Goal: Complete application form: Complete application form

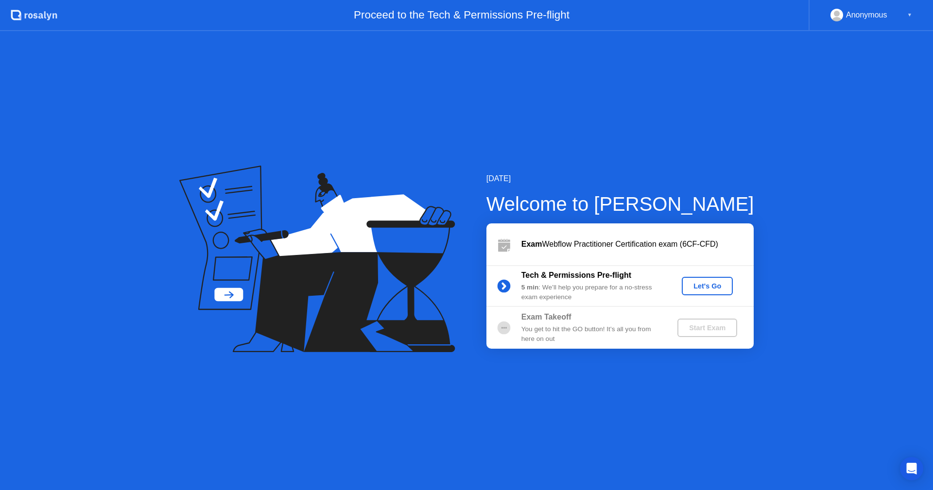
click at [707, 285] on div "Let's Go" at bounding box center [707, 286] width 43 height 8
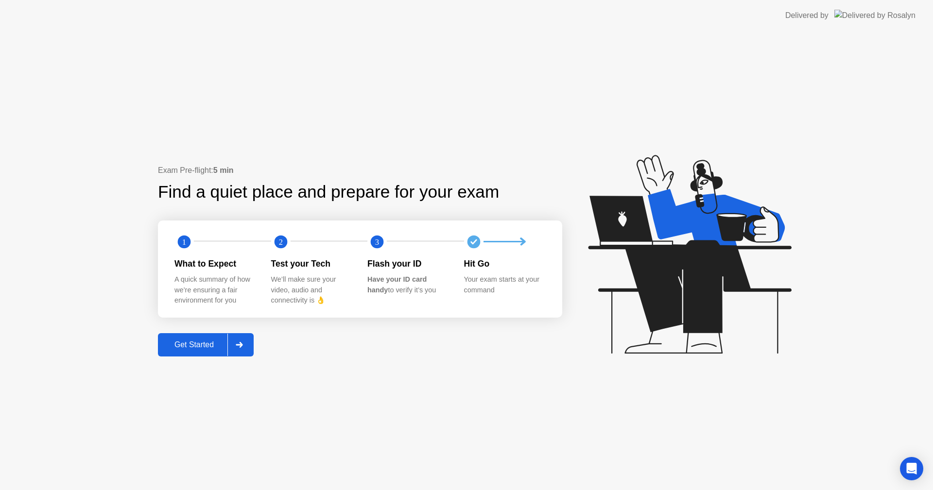
click at [200, 346] on div "Get Started" at bounding box center [194, 345] width 67 height 9
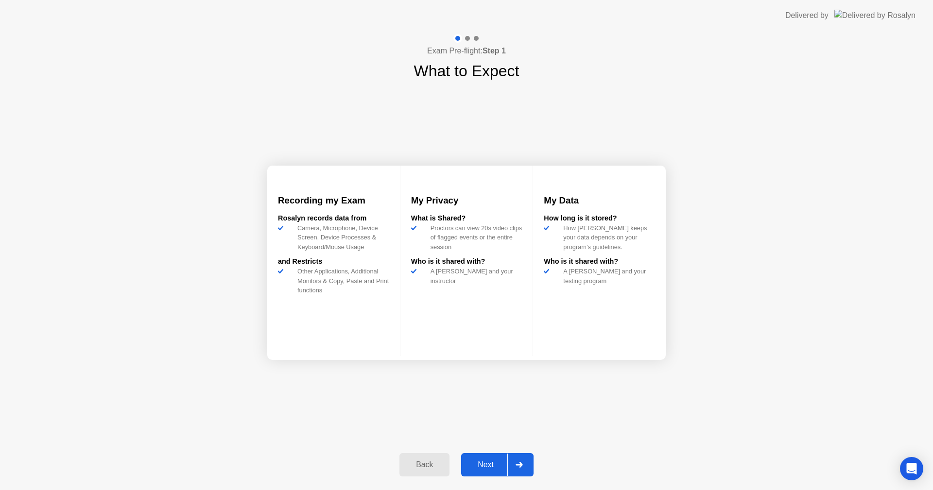
click at [523, 462] on icon at bounding box center [519, 465] width 7 height 6
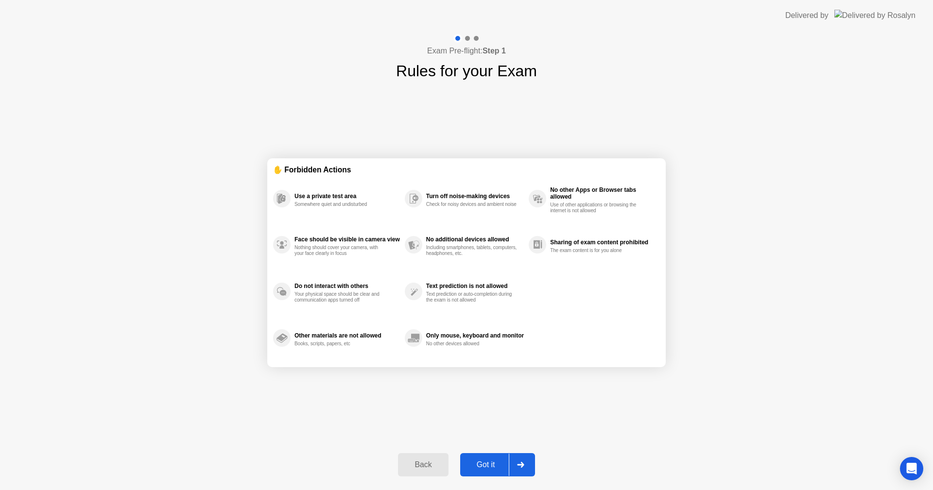
click at [517, 457] on div at bounding box center [520, 465] width 23 height 22
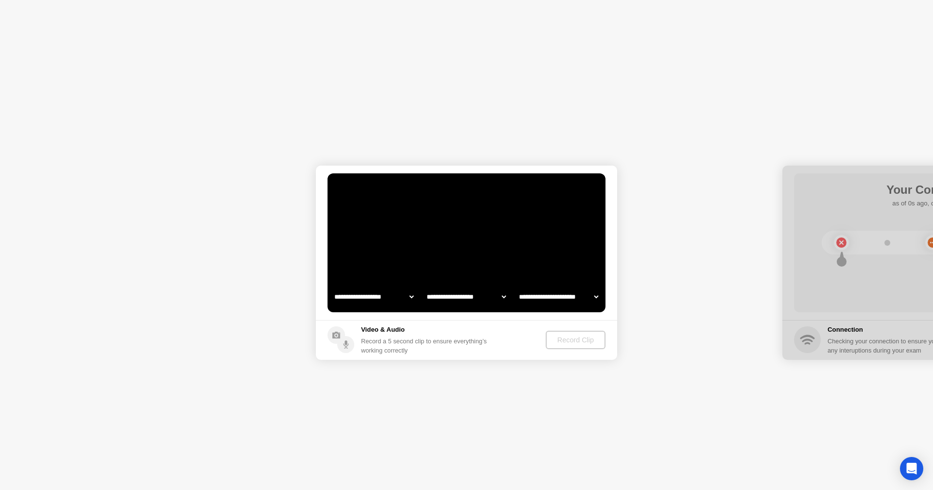
select select "**********"
select select "*******"
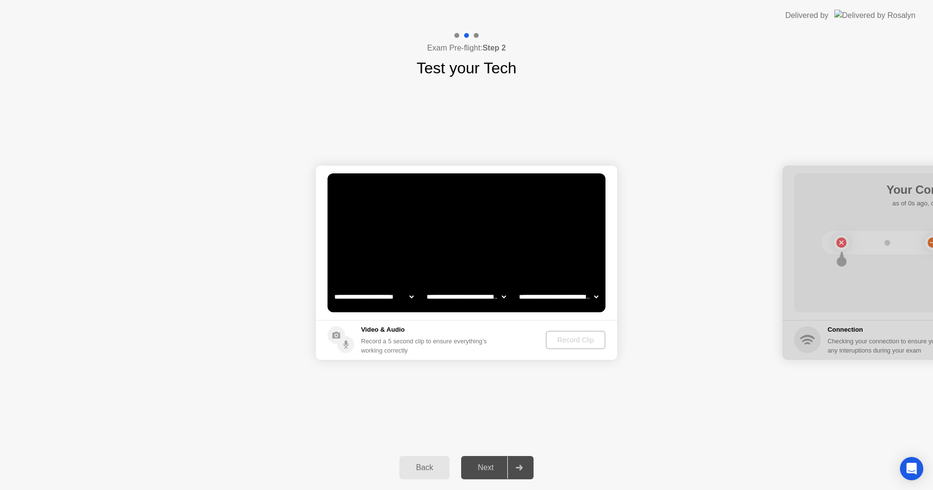
click at [567, 343] on div "Record Clip" at bounding box center [576, 340] width 52 height 8
click at [459, 296] on select "**********" at bounding box center [466, 296] width 83 height 19
click at [584, 341] on div "Record Clip" at bounding box center [576, 340] width 52 height 8
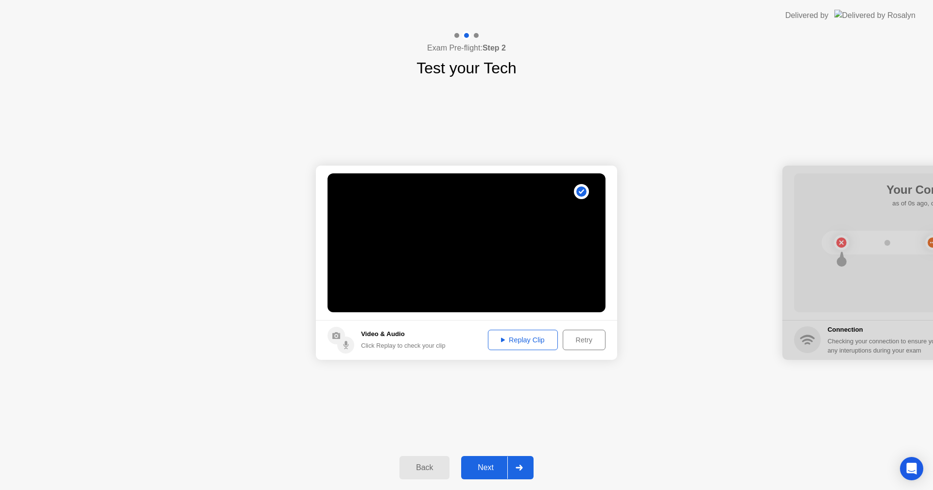
click at [592, 343] on div "Retry" at bounding box center [584, 340] width 36 height 8
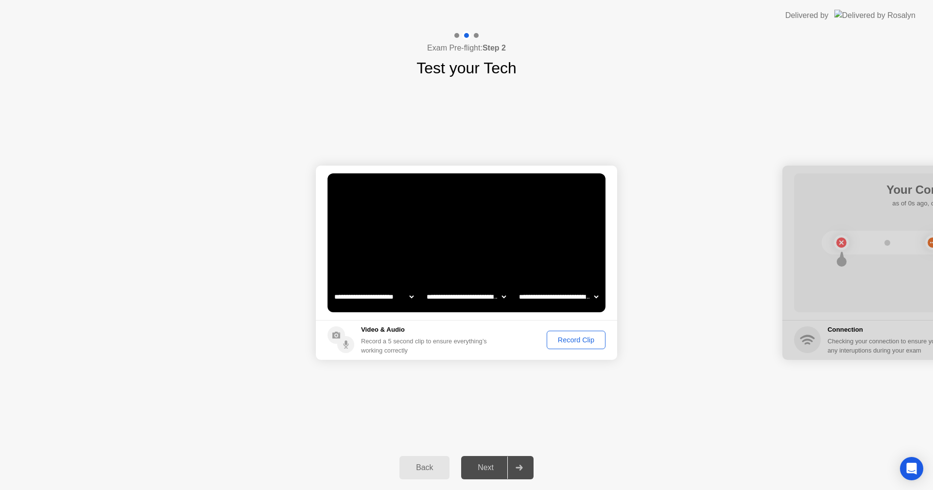
click at [580, 338] on div "Record Clip" at bounding box center [576, 340] width 52 height 8
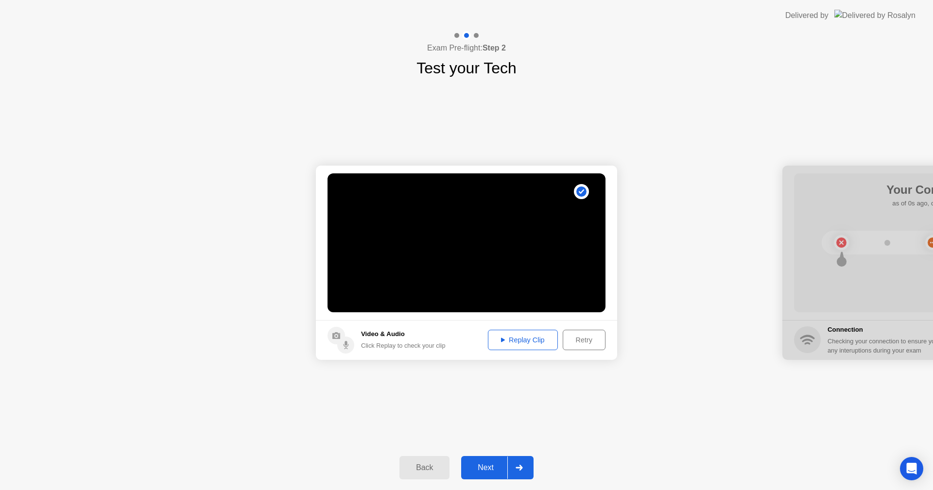
click at [515, 341] on div "Replay Clip" at bounding box center [522, 340] width 63 height 8
click at [519, 468] on icon at bounding box center [519, 468] width 7 height 6
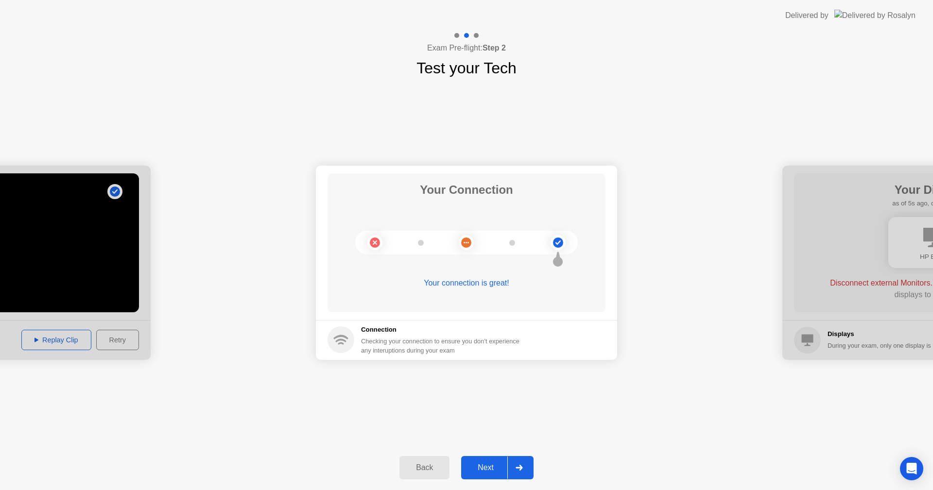
click at [518, 466] on icon at bounding box center [519, 468] width 7 height 6
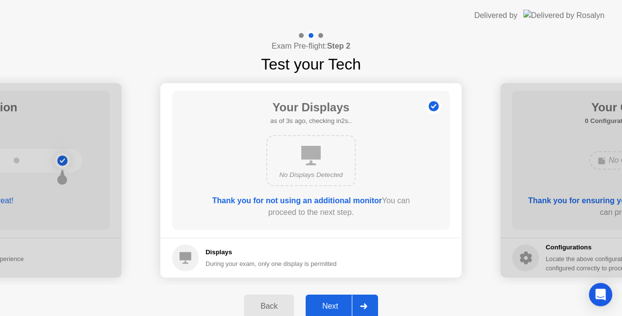
click at [333, 302] on div "Next" at bounding box center [330, 306] width 43 height 9
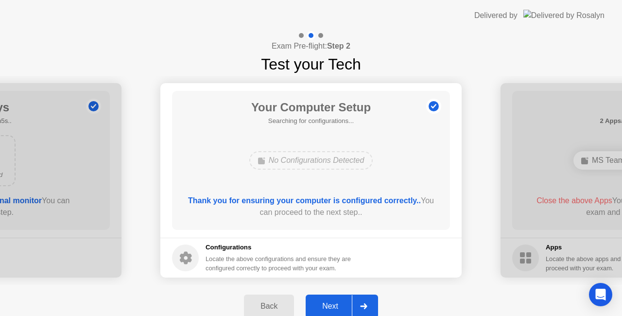
click at [333, 302] on div "Next" at bounding box center [330, 306] width 43 height 9
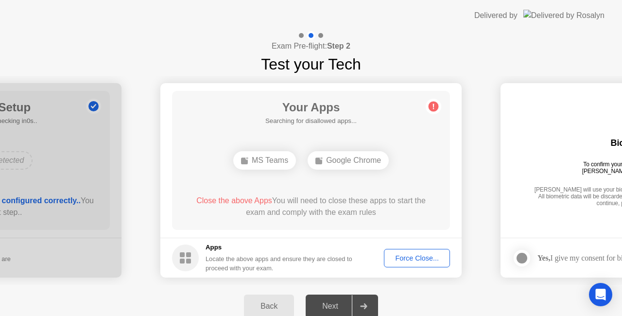
click at [328, 180] on div "Your Apps Searching for disallowed apps... MS Teams Google Chrome Close the abo…" at bounding box center [311, 160] width 278 height 139
click at [426, 260] on div "Force Close..." at bounding box center [416, 258] width 59 height 8
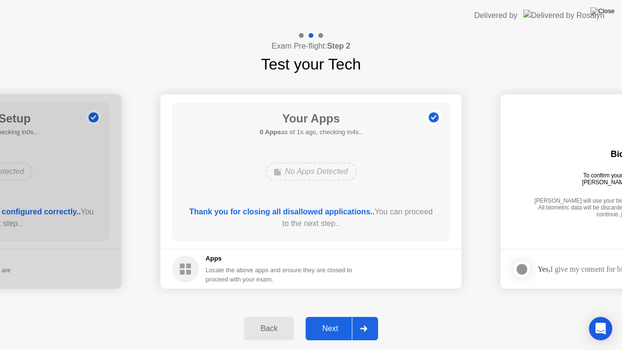
click at [450, 313] on div "Back Next" at bounding box center [311, 328] width 622 height 43
click at [330, 327] on div "Next" at bounding box center [330, 328] width 43 height 9
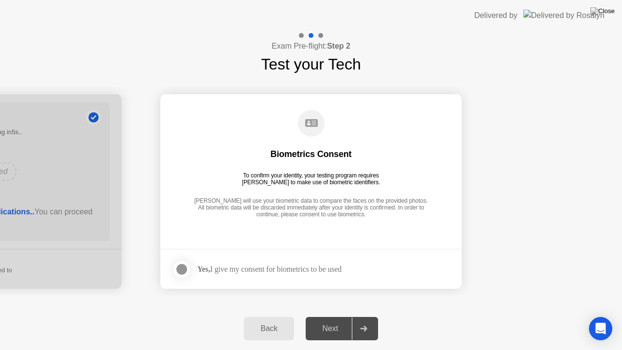
click at [186, 267] on div at bounding box center [182, 269] width 12 height 12
click at [330, 332] on div "Next" at bounding box center [330, 328] width 43 height 9
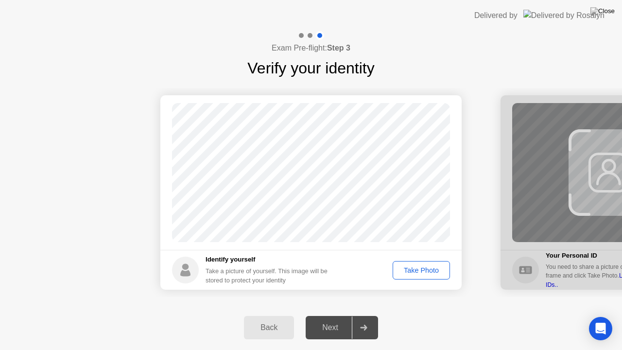
click at [417, 274] on div "Take Photo" at bounding box center [421, 270] width 51 height 8
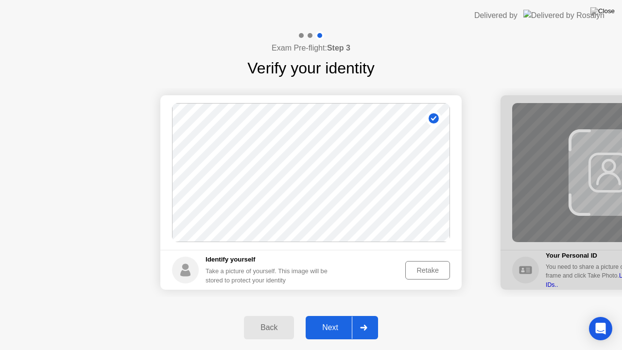
click at [336, 330] on div "Next" at bounding box center [330, 327] width 43 height 9
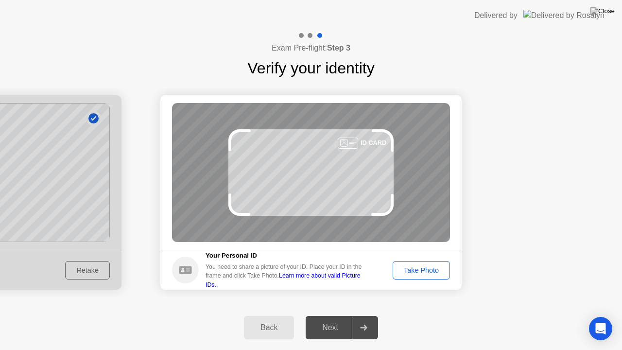
click at [410, 273] on div "Take Photo" at bounding box center [421, 270] width 51 height 8
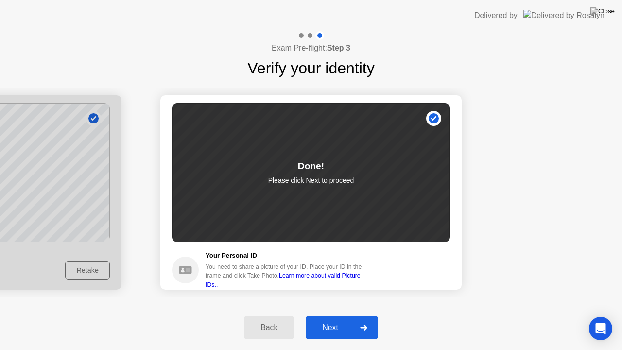
click at [335, 328] on div "Next" at bounding box center [330, 327] width 43 height 9
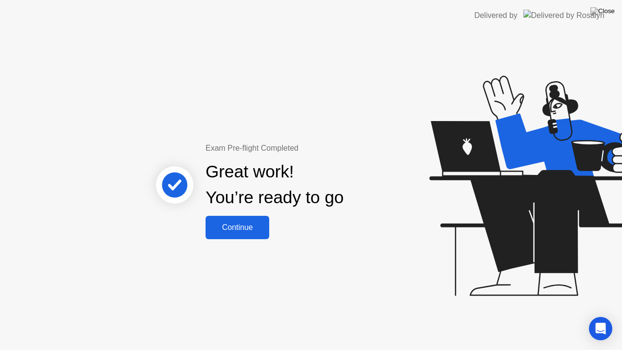
click at [235, 217] on button "Continue" at bounding box center [238, 227] width 64 height 23
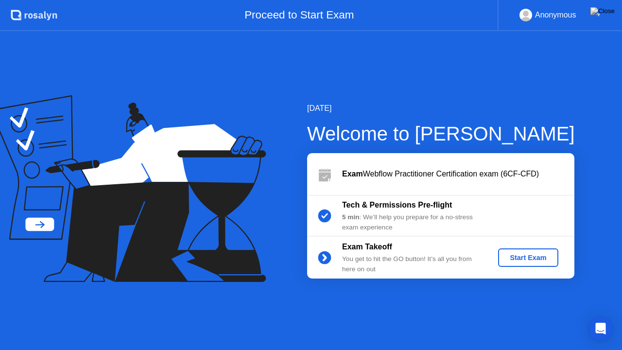
click at [538, 260] on div "Start Exam" at bounding box center [528, 258] width 52 height 8
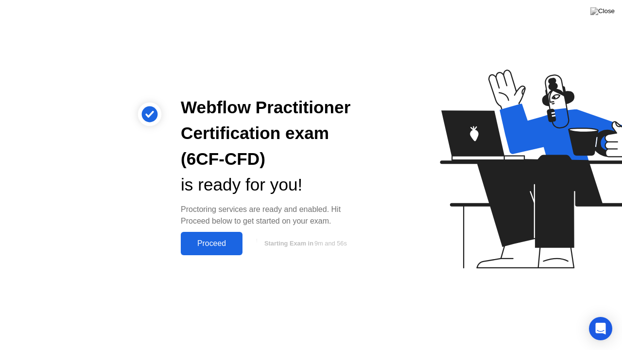
click at [213, 242] on div "Proceed" at bounding box center [212, 243] width 56 height 9
